Goal: Task Accomplishment & Management: Use online tool/utility

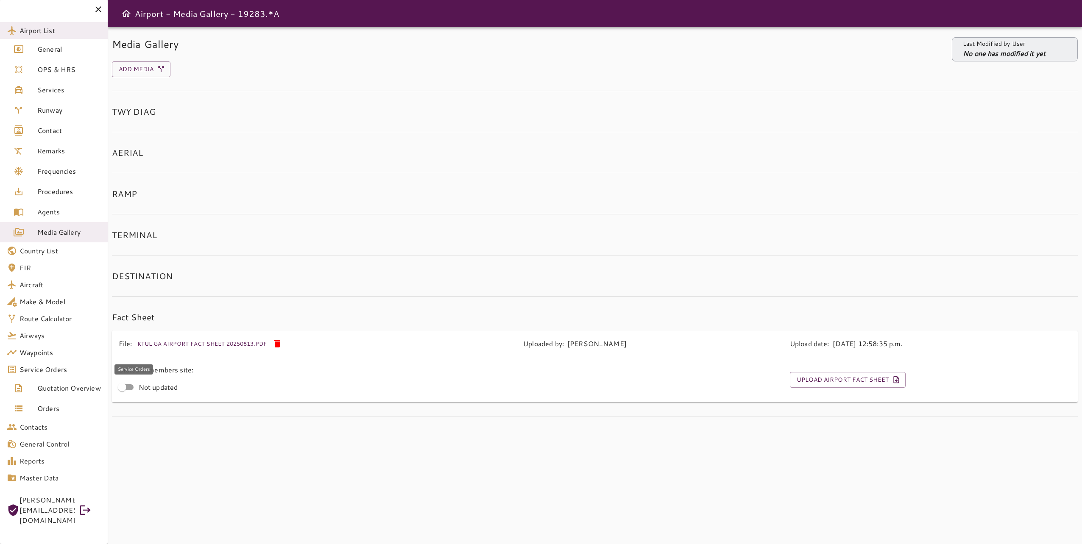
click at [50, 368] on span "Service Orders" at bounding box center [59, 370] width 81 height 10
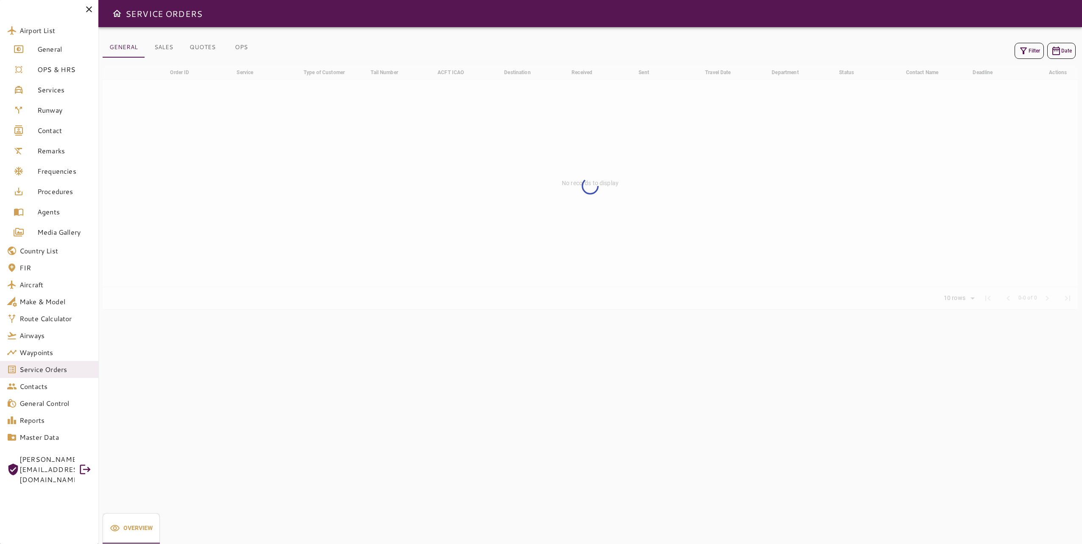
click at [1035, 53] on button "Filter" at bounding box center [1028, 51] width 29 height 16
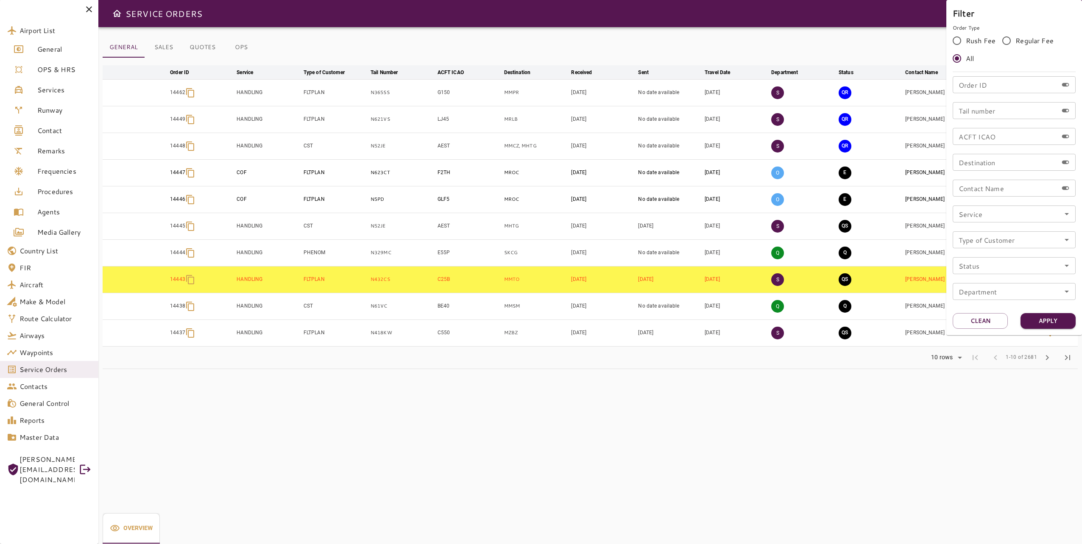
click at [971, 114] on input "Tail number" at bounding box center [1004, 110] width 105 height 17
type input "******"
click at [1055, 328] on button "Apply" at bounding box center [1047, 321] width 55 height 16
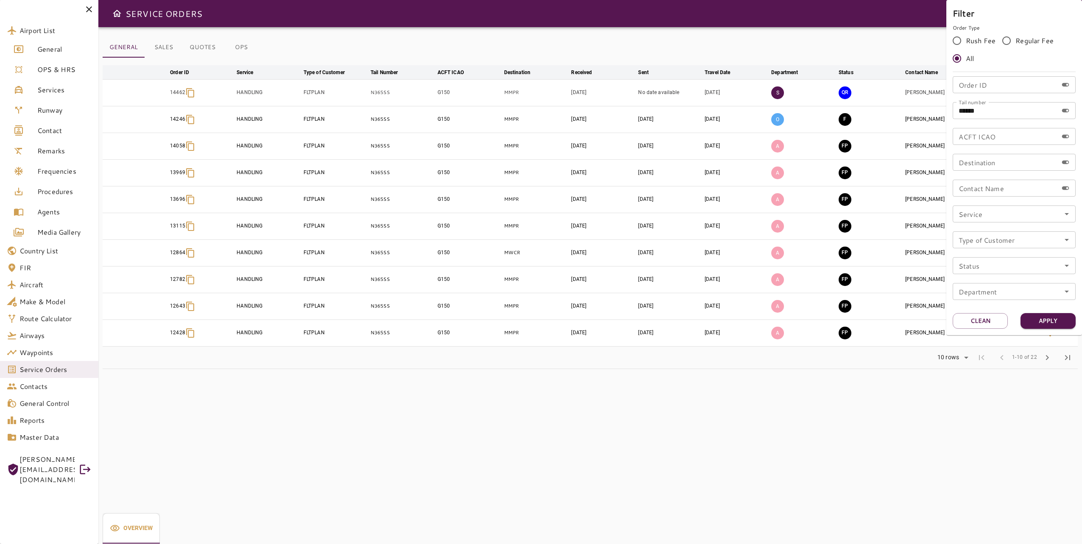
click at [852, 54] on div at bounding box center [541, 272] width 1082 height 544
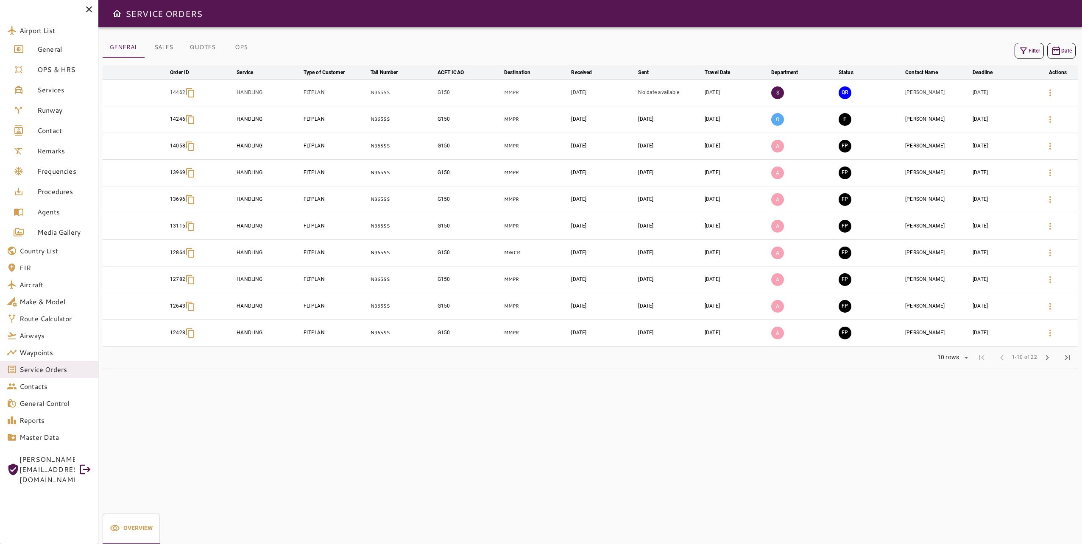
click at [175, 92] on p "14462" at bounding box center [177, 92] width 15 height 7
copy p "14462"
click at [846, 94] on button "QR" at bounding box center [844, 92] width 13 height 13
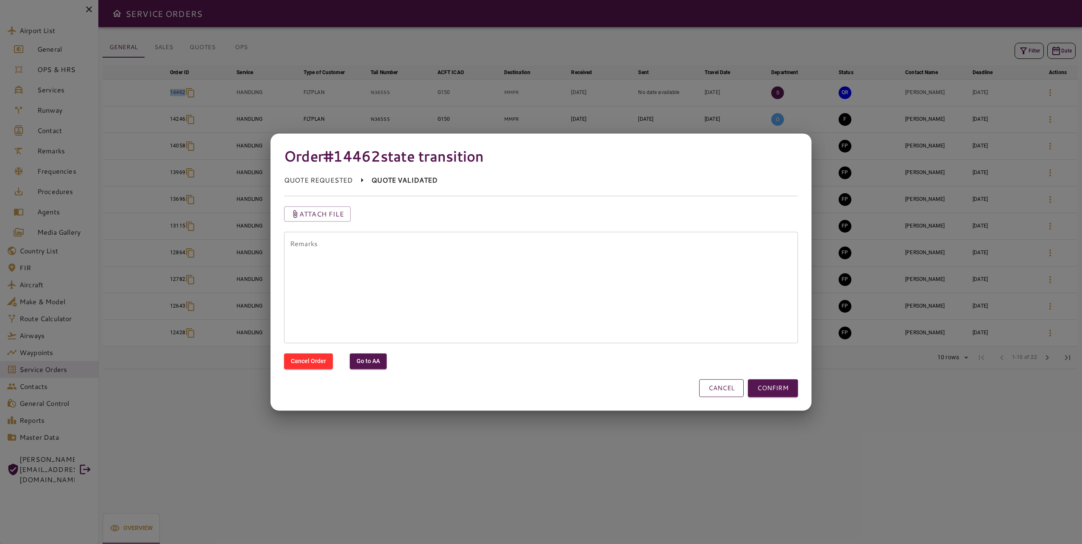
click at [735, 383] on button "CANCEL" at bounding box center [721, 388] width 45 height 18
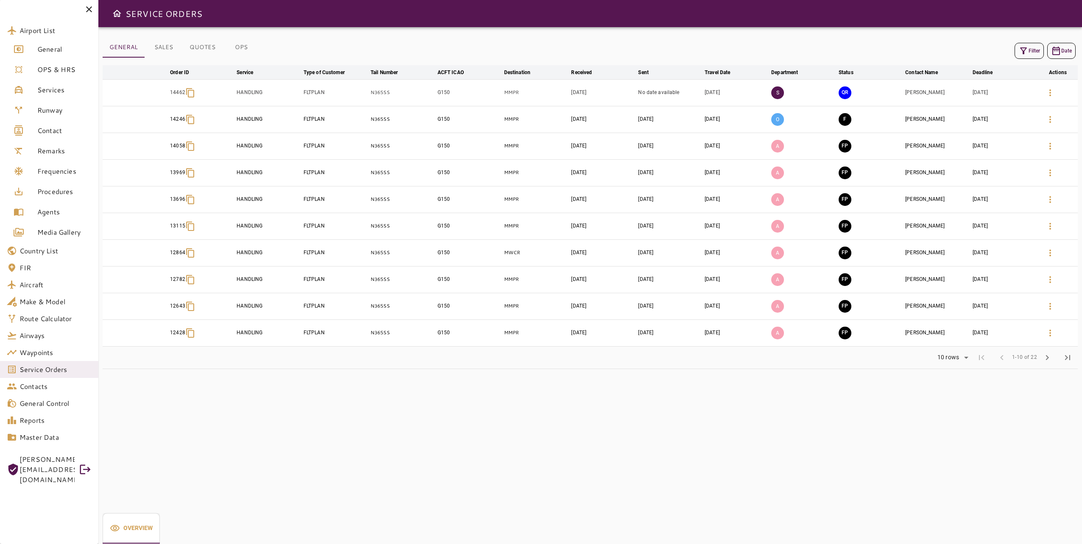
click at [574, 479] on div "GENERAL SALES QUOTES OPS Filter Date arrow_downward Order ID arrow_downward Ser…" at bounding box center [589, 285] width 983 height 517
